Goal: Find specific page/section: Find specific page/section

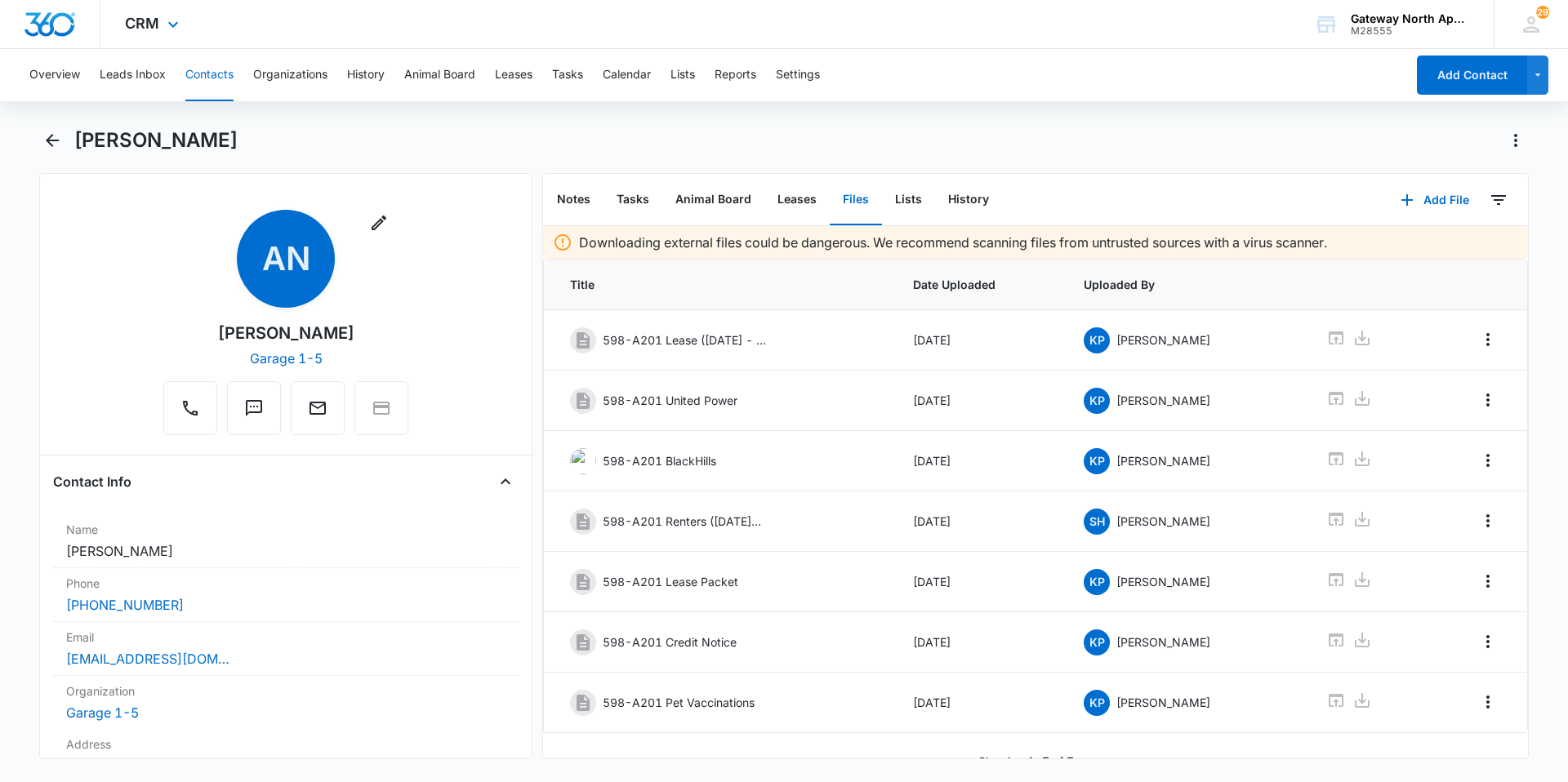
scroll to position [24, 0]
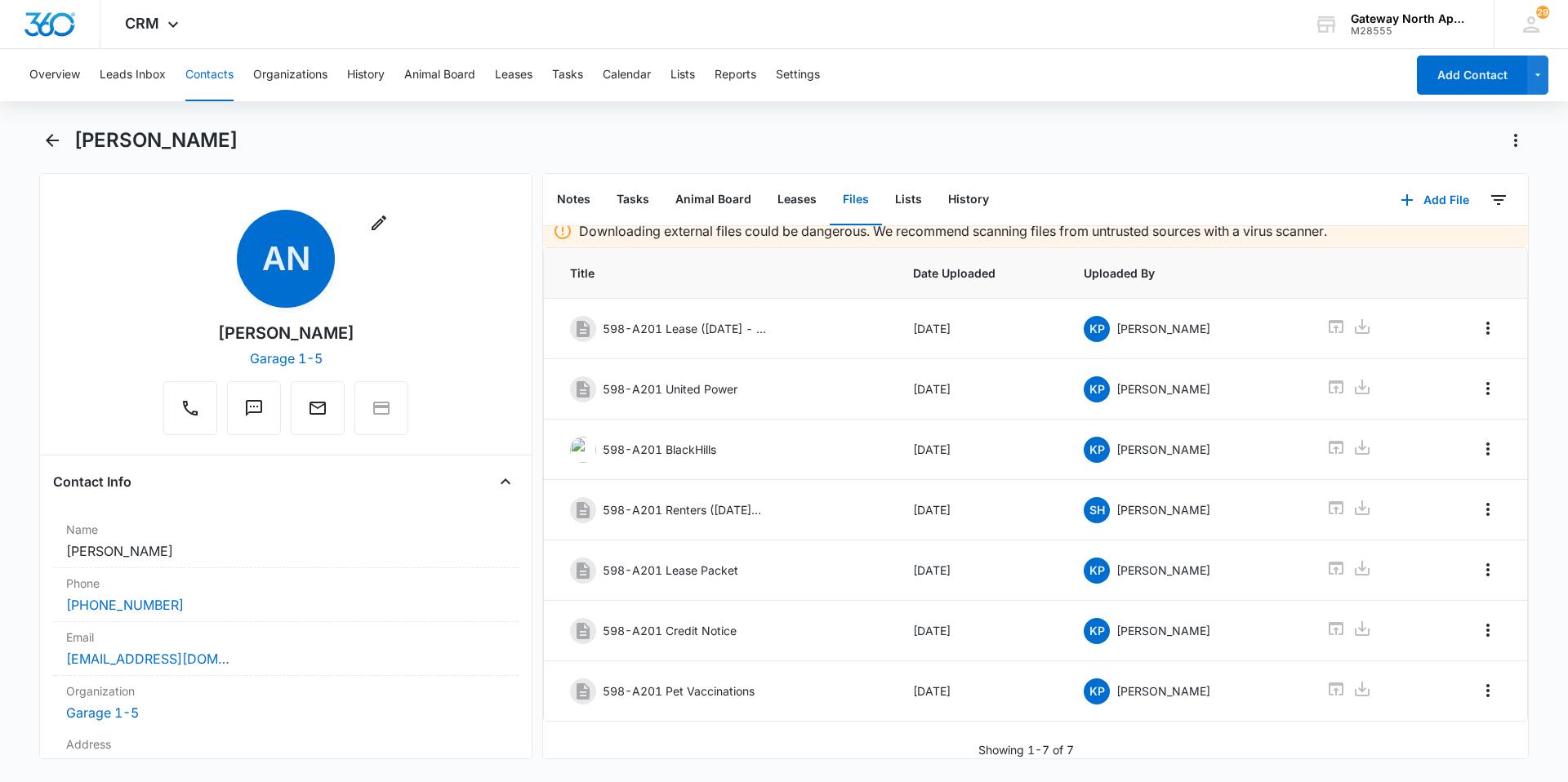
click at [187, 79] on button "Contacts" at bounding box center [209, 75] width 48 height 52
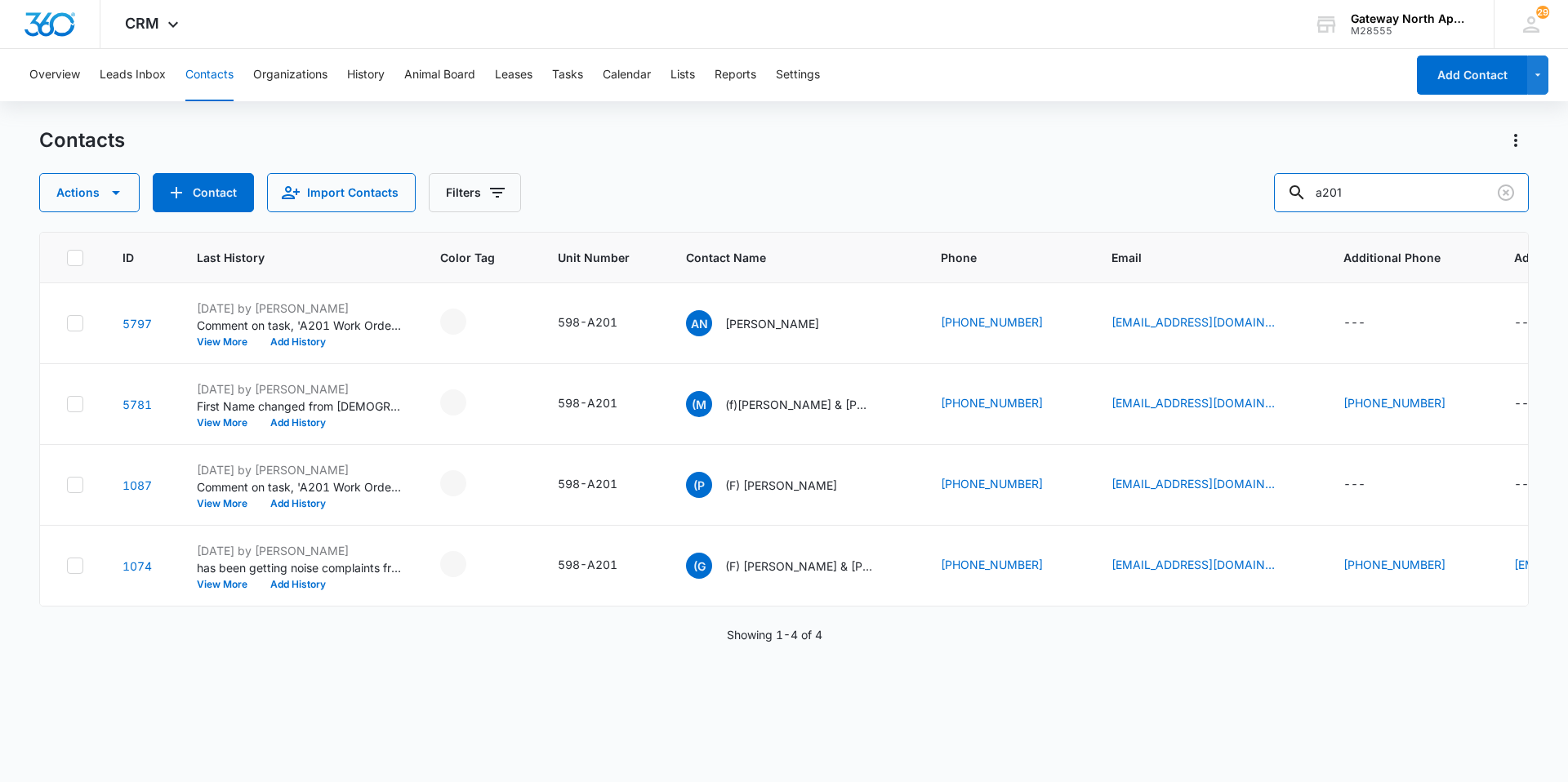
drag, startPoint x: 1374, startPoint y: 194, endPoint x: 1241, endPoint y: 195, distance: 133.0
click at [1242, 193] on div "Actions Contact Import Contacts Filters a201" at bounding box center [783, 193] width 1489 height 39
type input "l107"
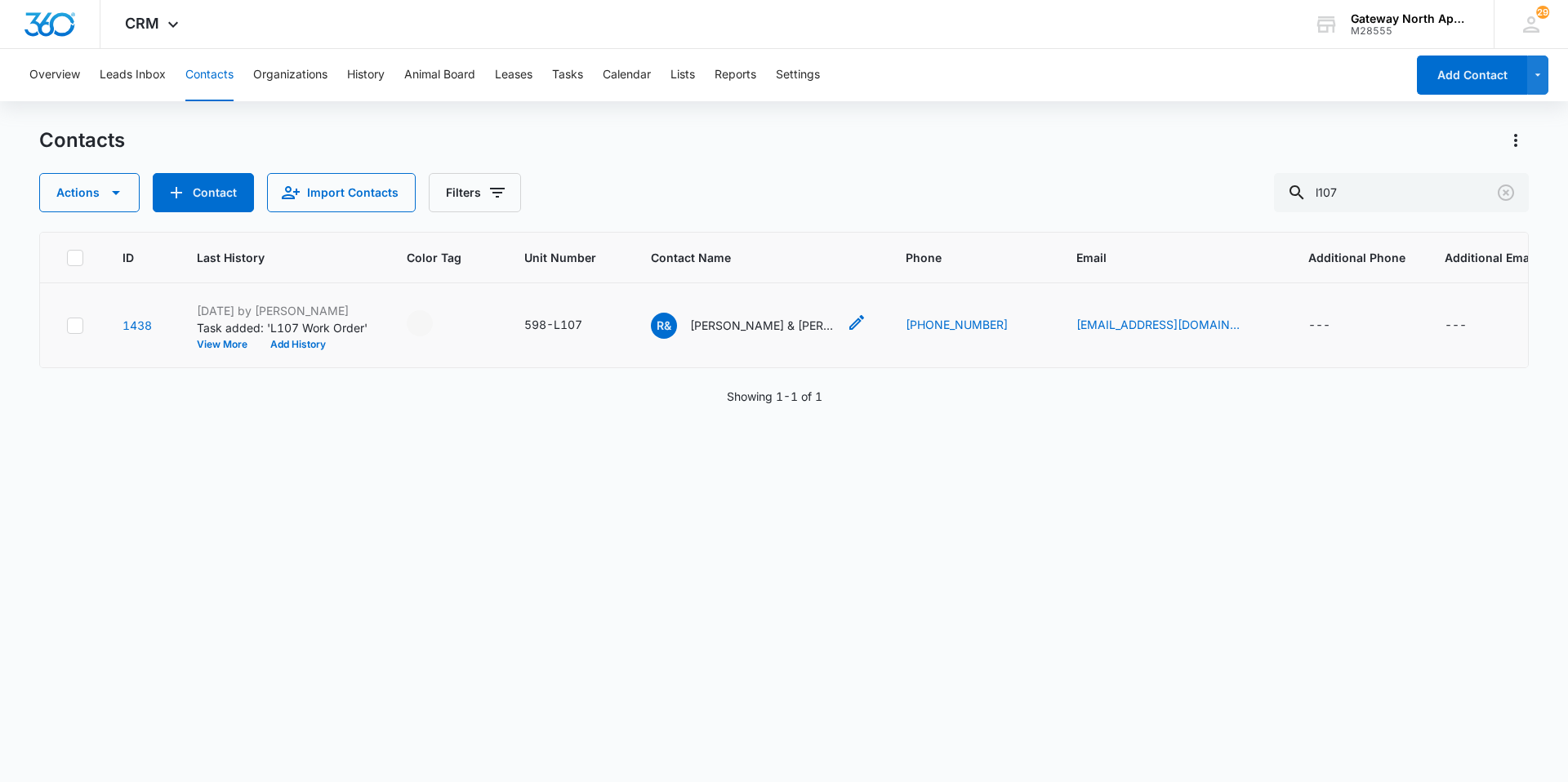
click at [771, 337] on div "R& [PERSON_NAME] & [PERSON_NAME] "[PERSON_NAME]" [PERSON_NAME]" at bounding box center [744, 325] width 186 height 26
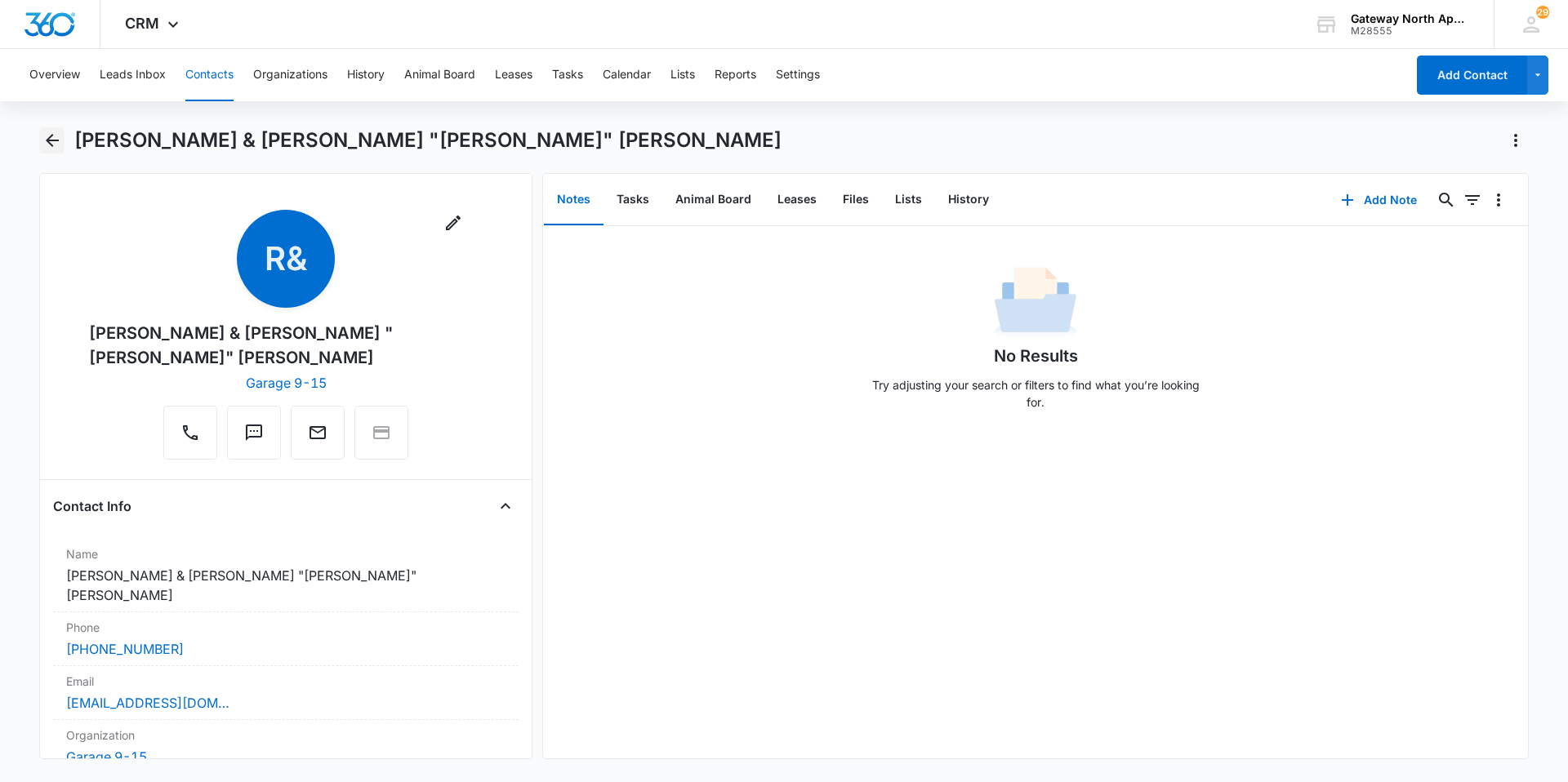
click at [50, 141] on icon "Back" at bounding box center [52, 139] width 13 height 13
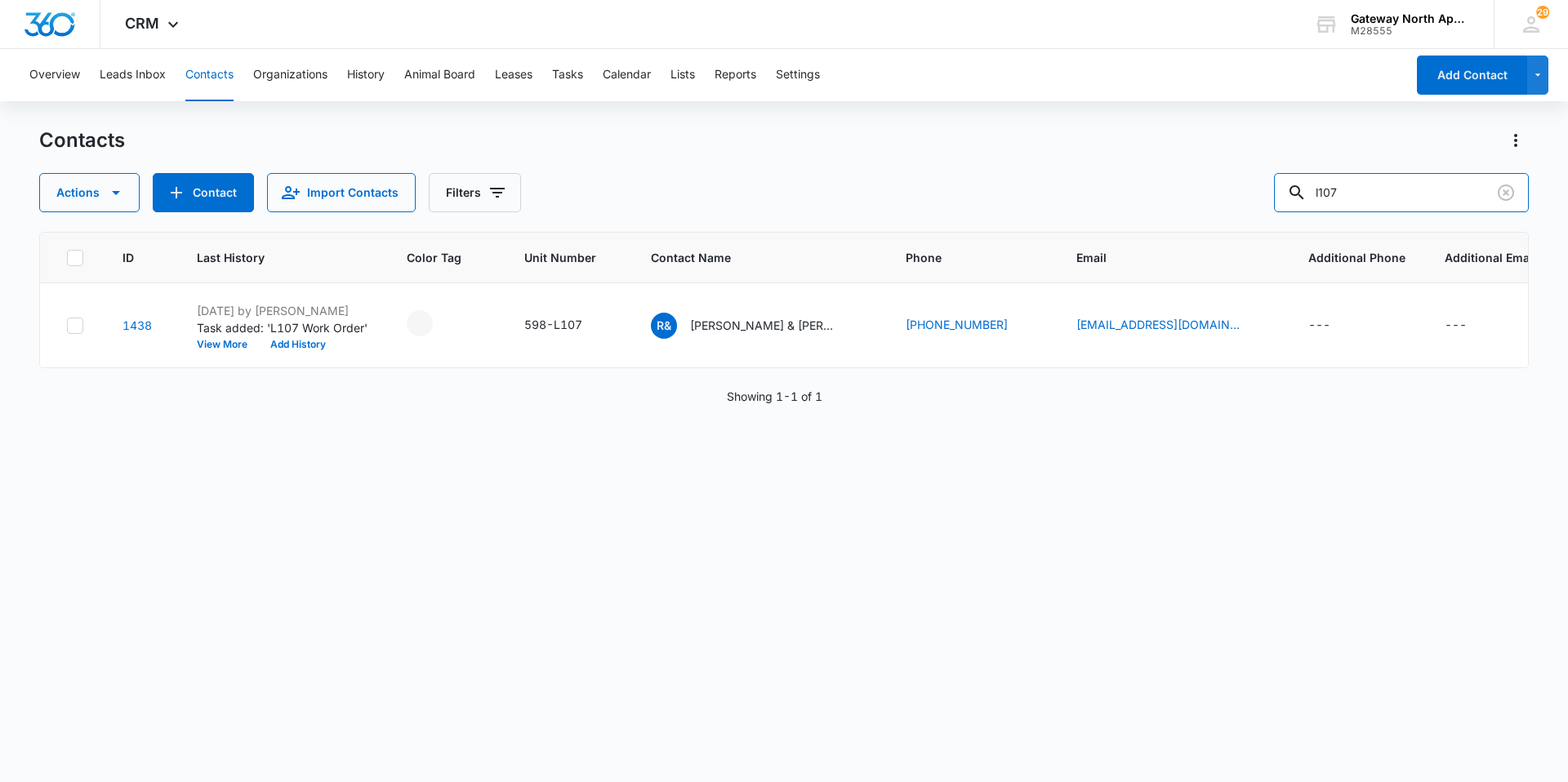
drag, startPoint x: 1387, startPoint y: 204, endPoint x: 1232, endPoint y: 201, distance: 155.0
click at [1232, 201] on div "Actions Contact Import Contacts Filters l107" at bounding box center [783, 193] width 1489 height 39
type input "l307"
